Goal: Task Accomplishment & Management: Manage account settings

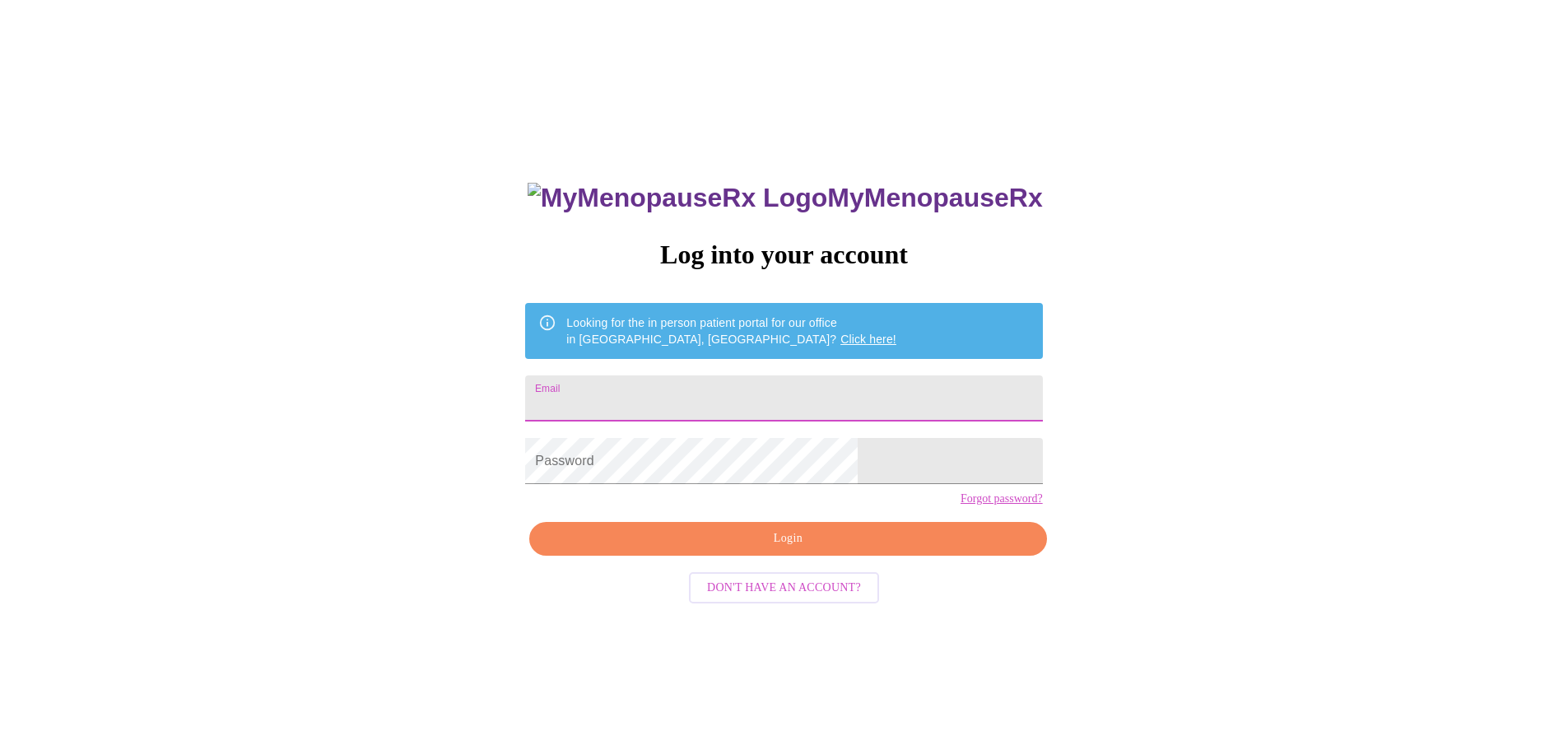
click at [707, 406] on input "Email" at bounding box center [783, 398] width 517 height 46
type input "[EMAIL_ADDRESS][DOMAIN_NAME]"
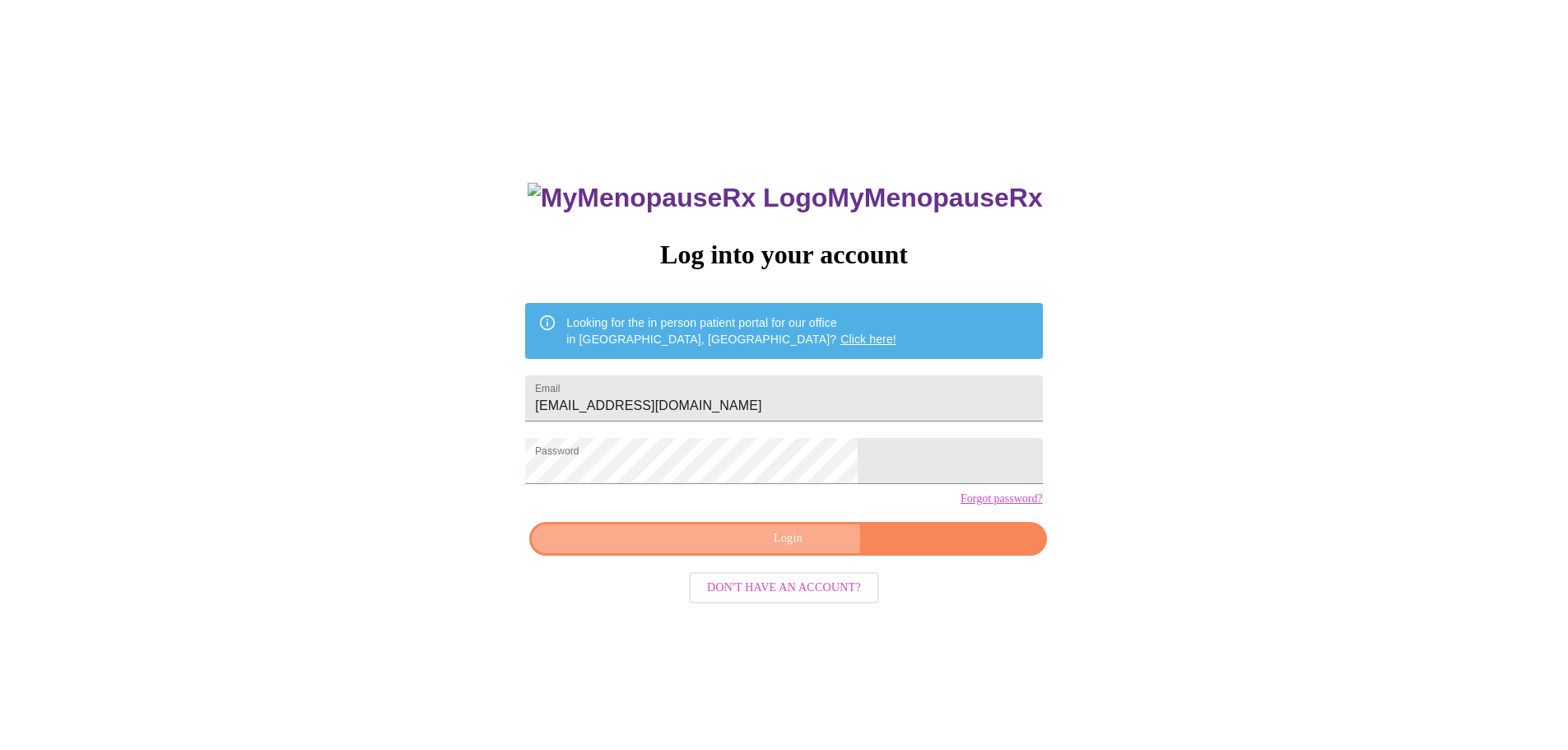
click at [787, 549] on span "Login" at bounding box center [788, 539] width 479 height 21
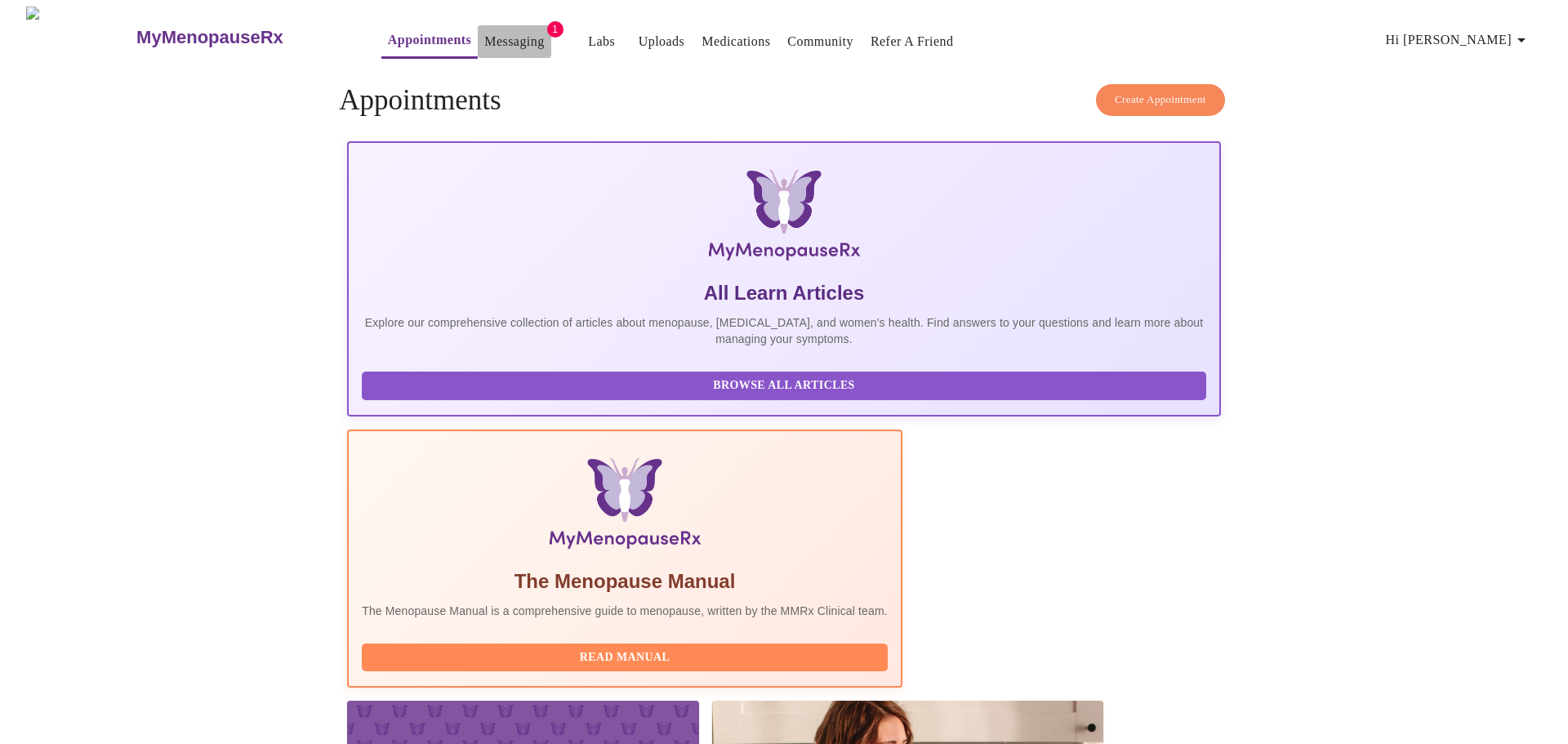
click at [484, 34] on link "Messaging" at bounding box center [514, 42] width 60 height 23
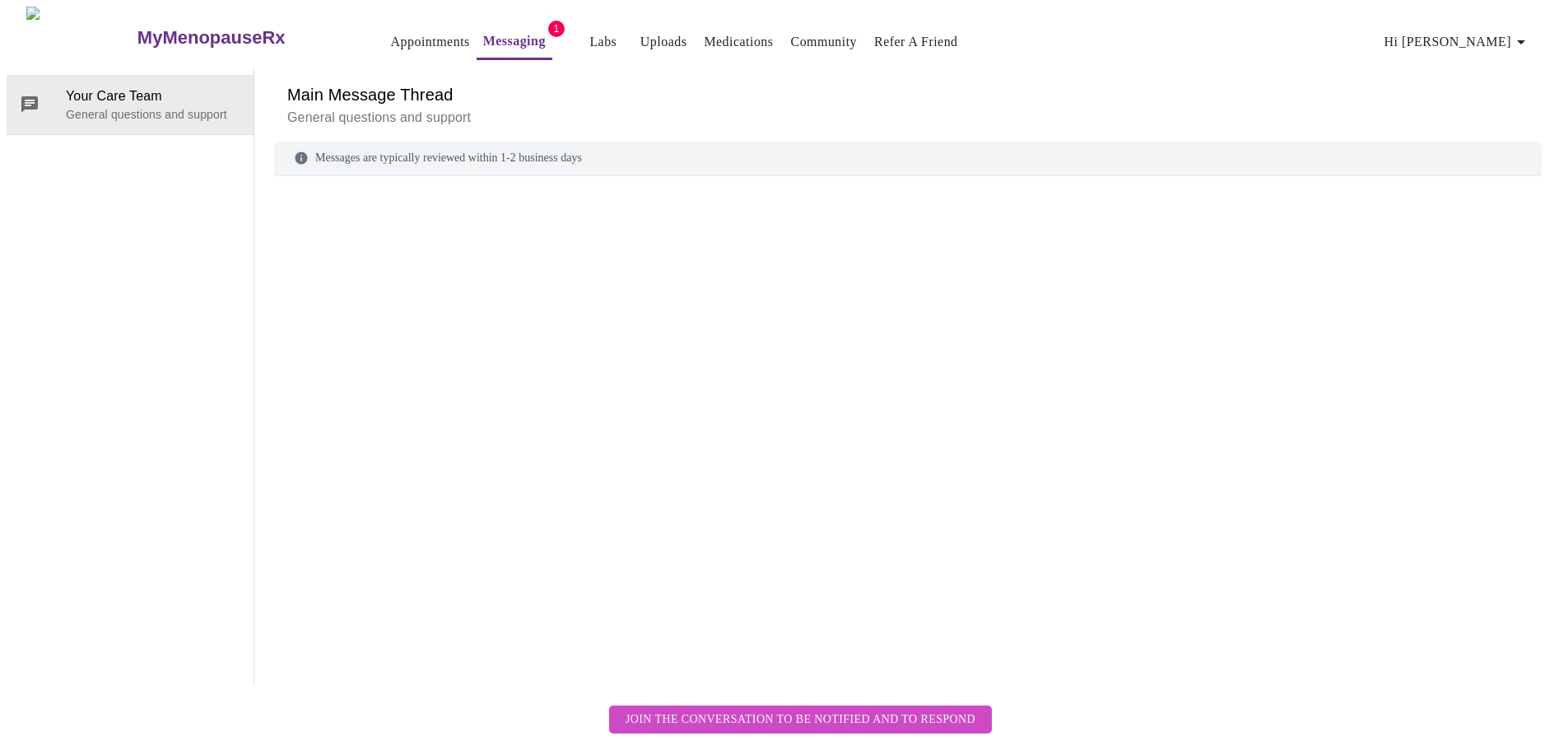
scroll to position [62, 0]
